Goal: Task Accomplishment & Management: Complete application form

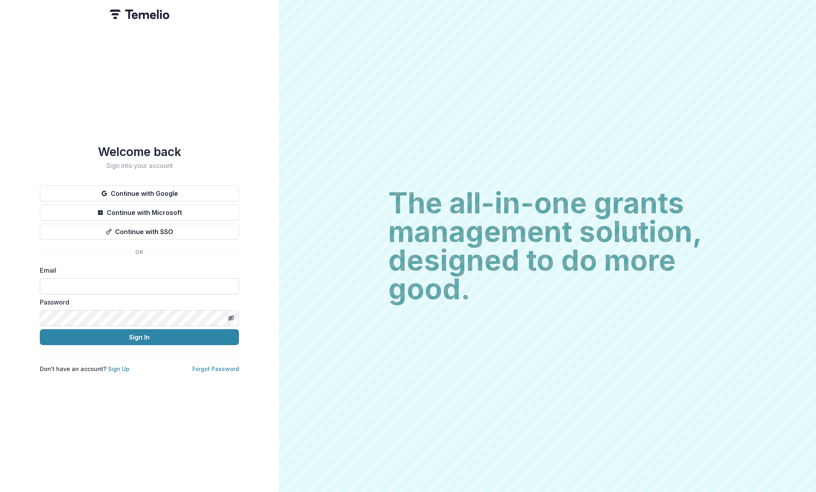
drag, startPoint x: 178, startPoint y: 295, endPoint x: 185, endPoint y: 289, distance: 8.7
click at [179, 298] on label "Password" at bounding box center [137, 303] width 194 height 10
drag, startPoint x: 143, startPoint y: 375, endPoint x: 122, endPoint y: 367, distance: 22.4
click at [142, 374] on div "Welcome back Sign into your account Continue with Google Continue with Microsof…" at bounding box center [139, 246] width 279 height 492
click at [121, 367] on link "Sign Up" at bounding box center [119, 369] width 22 height 7
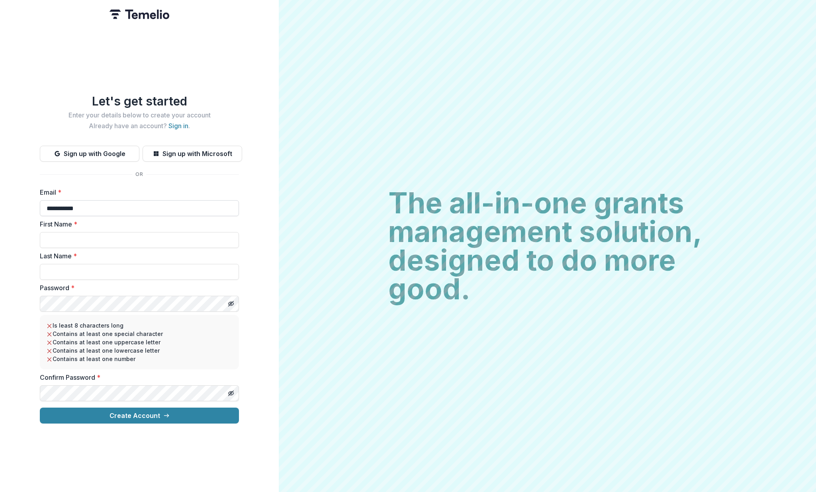
type input "**********"
type input "*******"
click at [153, 419] on button "Create Account" at bounding box center [139, 416] width 199 height 16
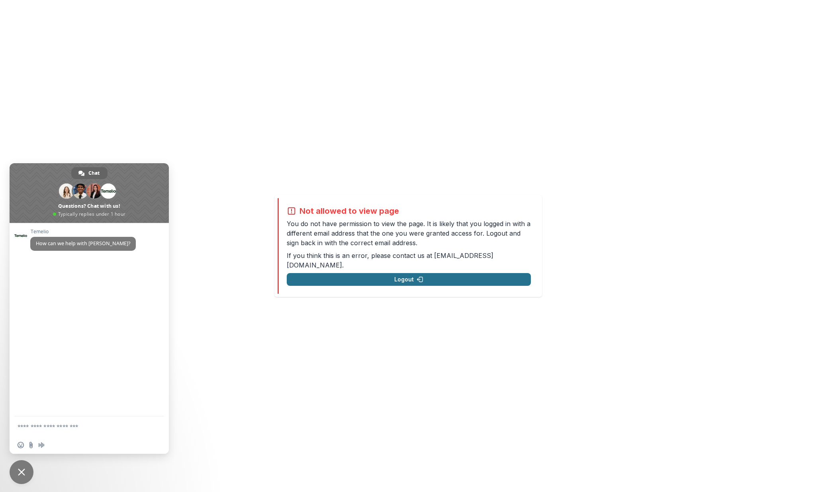
click at [418, 276] on icon "button" at bounding box center [420, 279] width 6 height 6
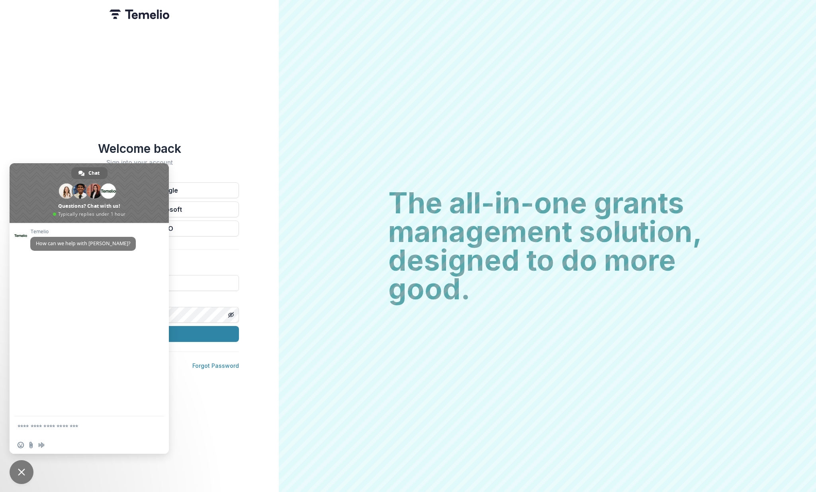
click at [284, 246] on div "The all-in-one grants management solution, designed to do more good. The all-in…" at bounding box center [547, 246] width 537 height 492
click at [14, 471] on span "Close chat" at bounding box center [22, 472] width 24 height 24
